Goal: Task Accomplishment & Management: Manage account settings

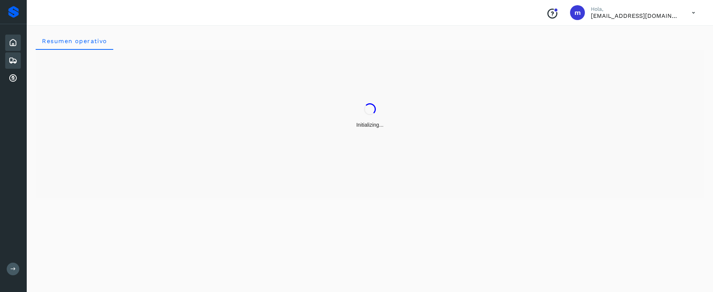
click at [11, 57] on icon at bounding box center [13, 60] width 9 height 9
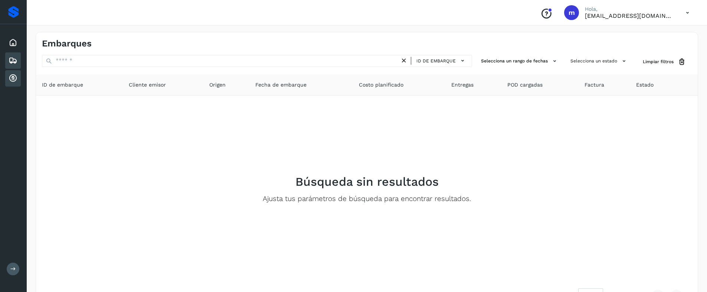
click at [12, 76] on icon at bounding box center [13, 78] width 9 height 9
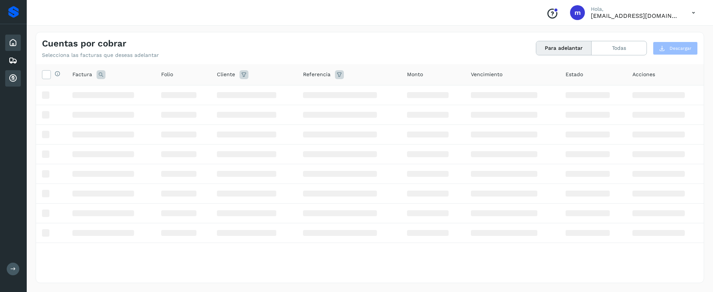
click at [14, 43] on icon at bounding box center [13, 42] width 9 height 9
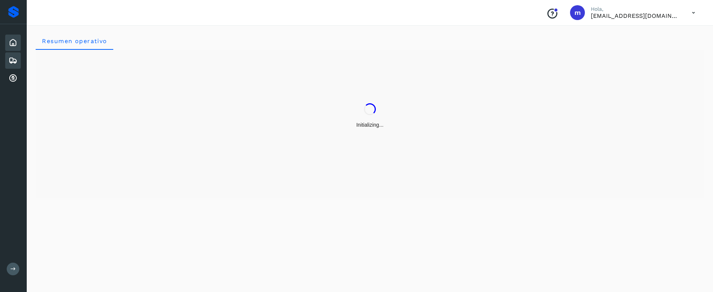
click at [9, 64] on icon at bounding box center [13, 60] width 9 height 9
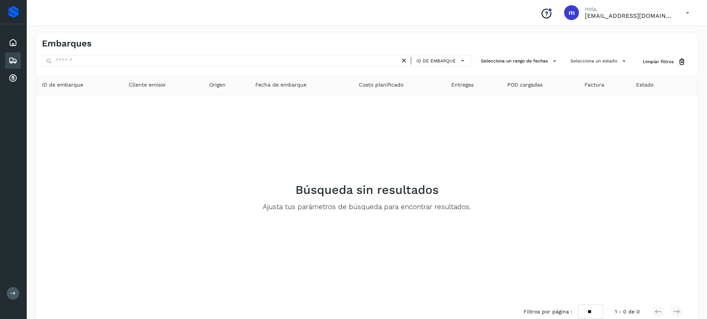
click at [686, 13] on icon at bounding box center [687, 12] width 15 height 15
click at [629, 39] on div "Cerrar sesión" at bounding box center [651, 33] width 88 height 14
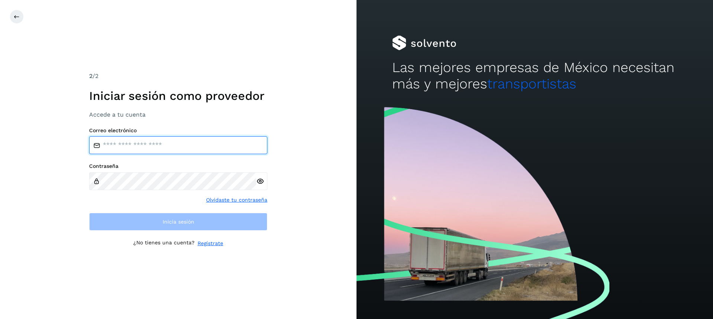
click at [183, 141] on input "email" at bounding box center [178, 145] width 178 height 18
type input "**********"
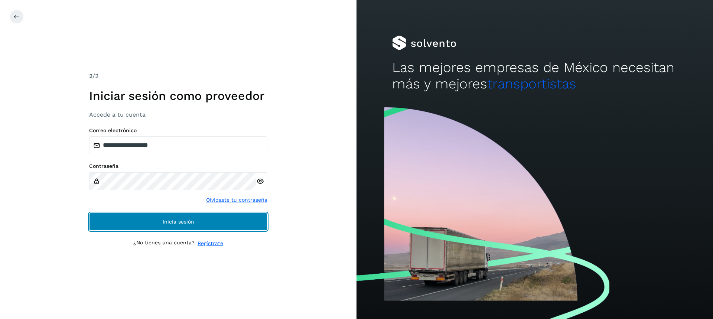
click at [139, 217] on button "Inicia sesión" at bounding box center [178, 222] width 178 height 18
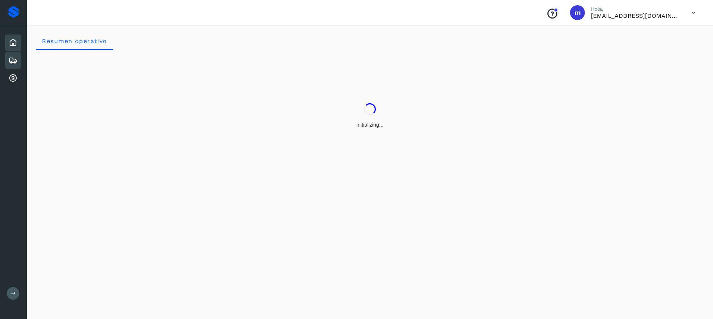
click at [11, 61] on icon at bounding box center [13, 60] width 9 height 9
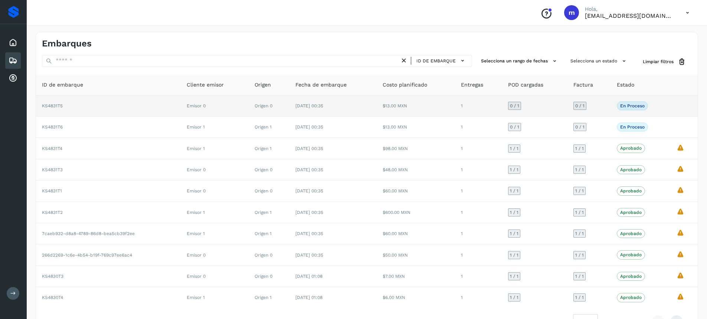
click at [72, 107] on td "KS4831T5" at bounding box center [108, 105] width 145 height 21
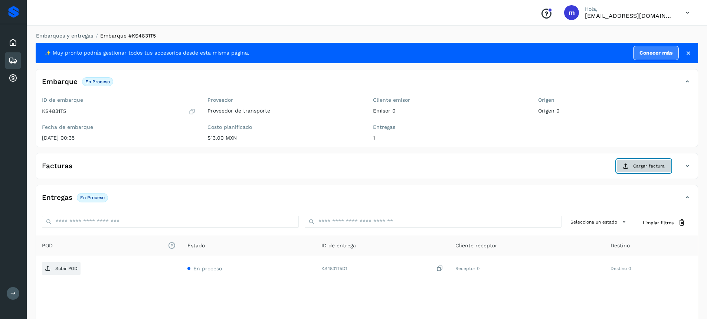
click at [644, 167] on span "Cargar factura" at bounding box center [650, 166] width 32 height 7
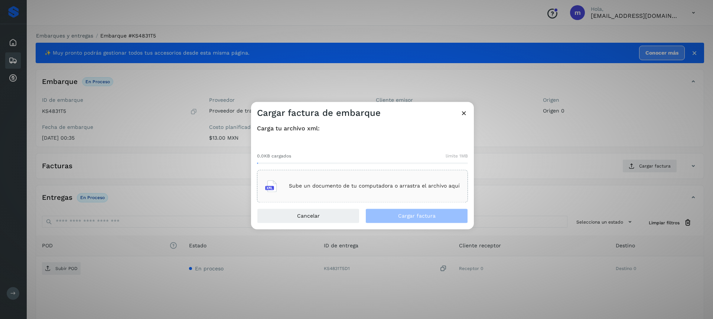
click at [297, 189] on p "Sube un documento de tu computadora o arrastra el archivo aquí" at bounding box center [374, 186] width 171 height 6
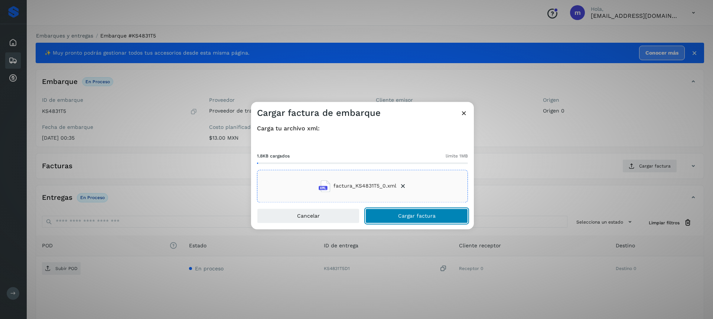
click at [391, 214] on button "Cargar factura" at bounding box center [416, 215] width 102 height 15
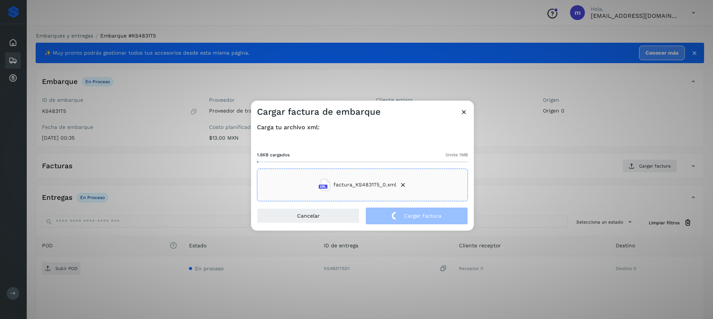
click at [111, 223] on div "Cargar factura de embarque Carga tu archivo xml: 1.8KB cargados límite 1MB fact…" at bounding box center [356, 159] width 713 height 319
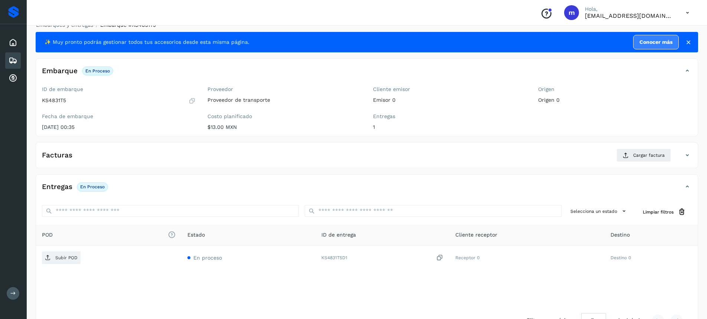
scroll to position [35, 0]
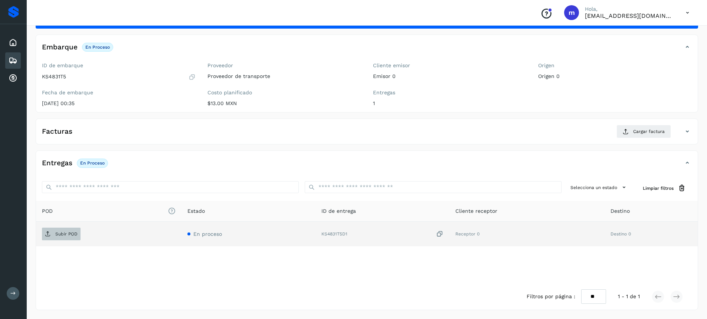
click at [59, 234] on p "Subir POD" at bounding box center [66, 233] width 22 height 5
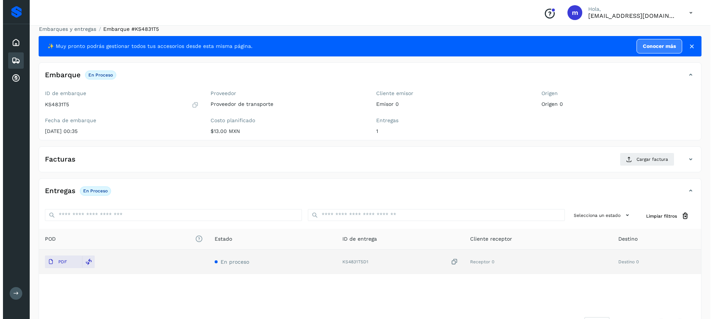
scroll to position [0, 0]
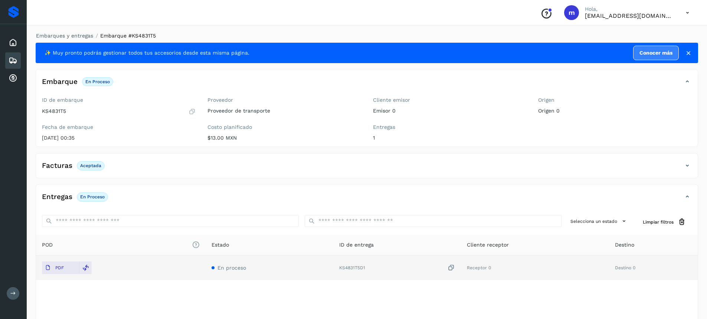
click at [687, 10] on icon at bounding box center [687, 12] width 15 height 15
click at [636, 33] on div "Cerrar sesión" at bounding box center [651, 33] width 88 height 14
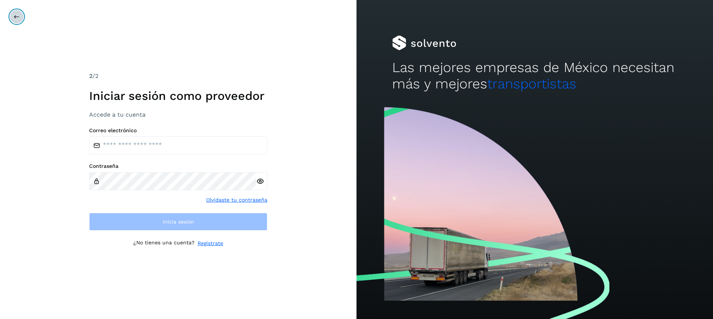
click at [16, 18] on icon at bounding box center [17, 17] width 6 height 6
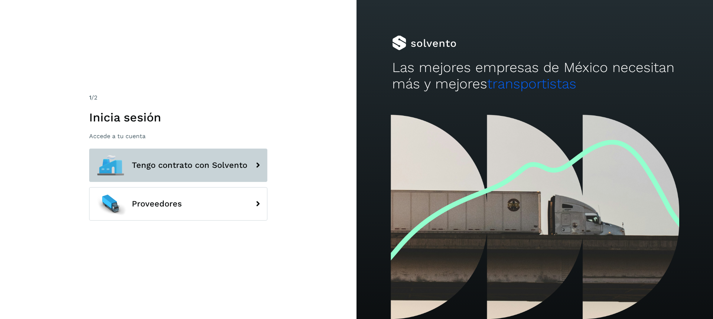
click at [136, 165] on span "Tengo contrato con Solvento" at bounding box center [189, 165] width 115 height 9
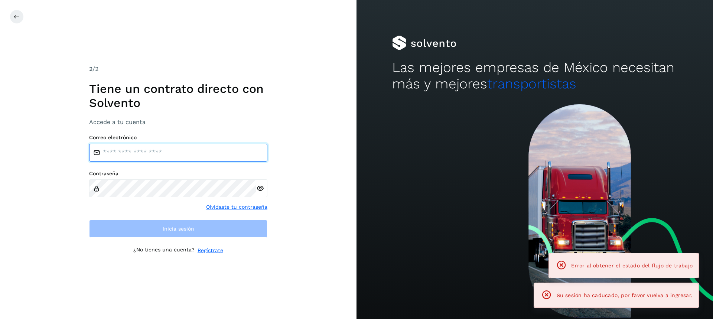
click at [140, 150] on input "email" at bounding box center [178, 153] width 178 height 18
type input "**********"
